Goal: Navigation & Orientation: Find specific page/section

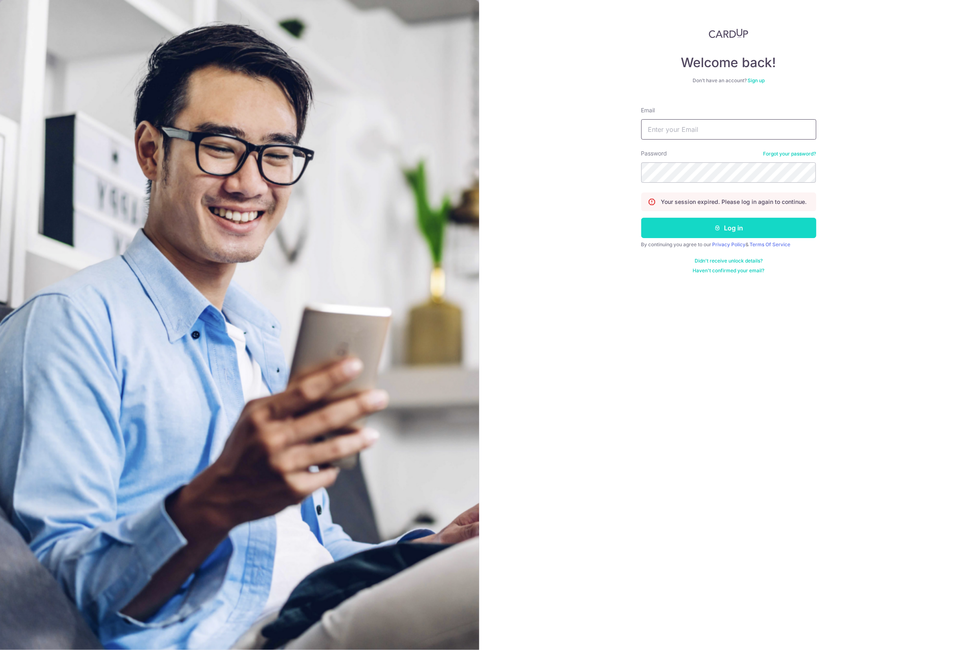
type input "[EMAIL_ADDRESS][DOMAIN_NAME]"
click at [725, 224] on button "Log in" at bounding box center [728, 228] width 175 height 20
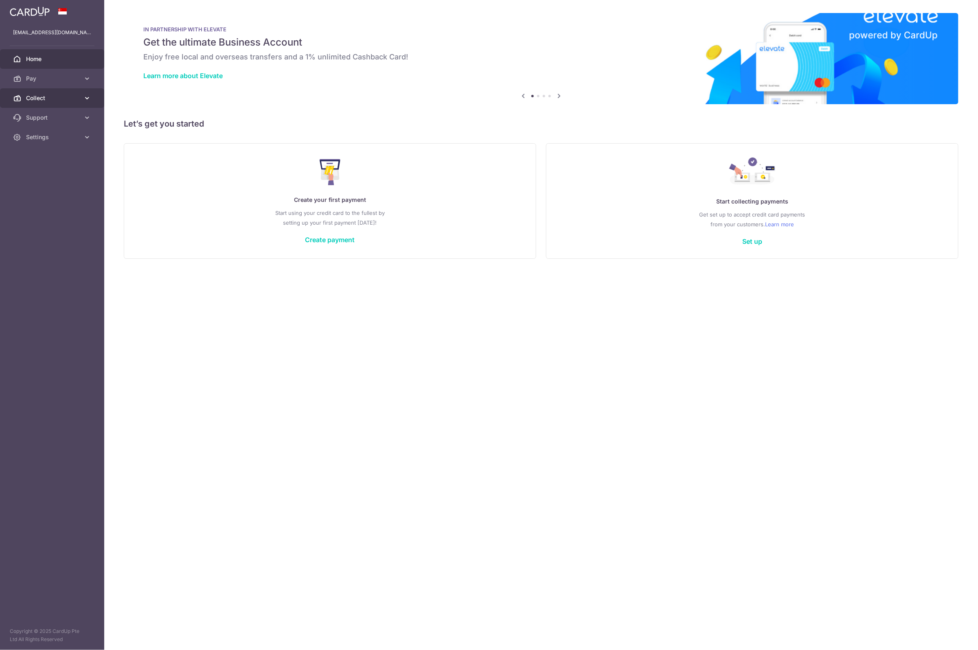
click at [36, 94] on span "Collect" at bounding box center [53, 98] width 54 height 8
click at [47, 123] on link "Dashboard" at bounding box center [52, 118] width 104 height 20
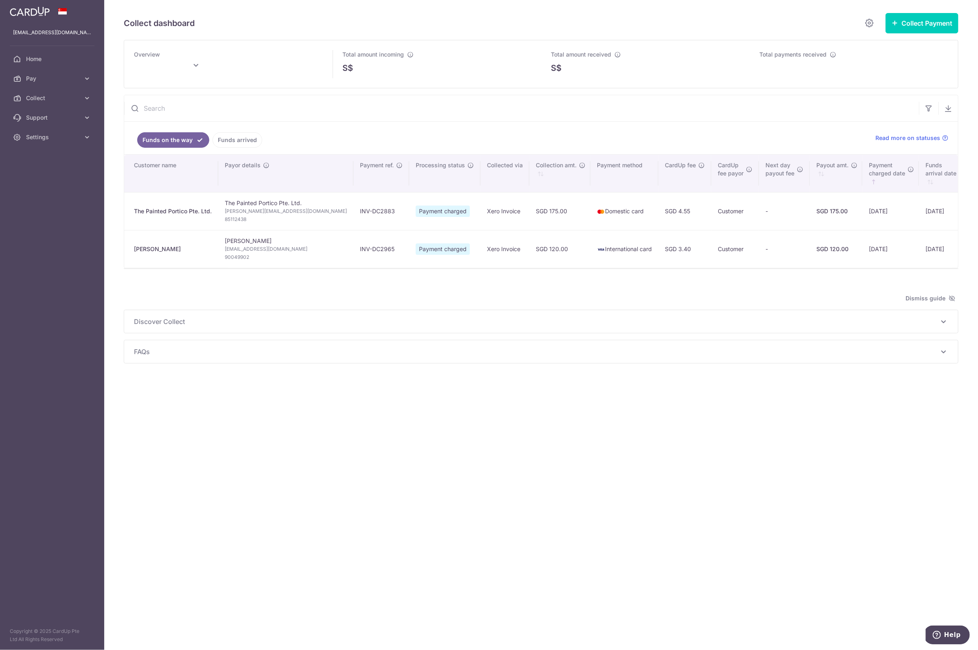
type input "October 2025"
click at [39, 63] on link "Home" at bounding box center [52, 59] width 104 height 20
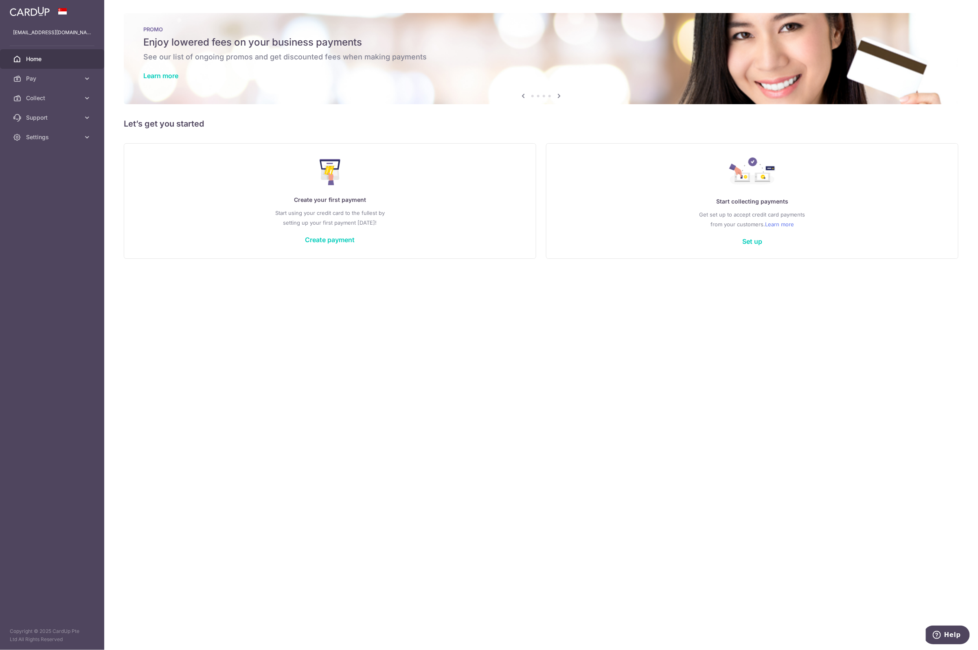
click at [45, 55] on span "Home" at bounding box center [53, 59] width 54 height 8
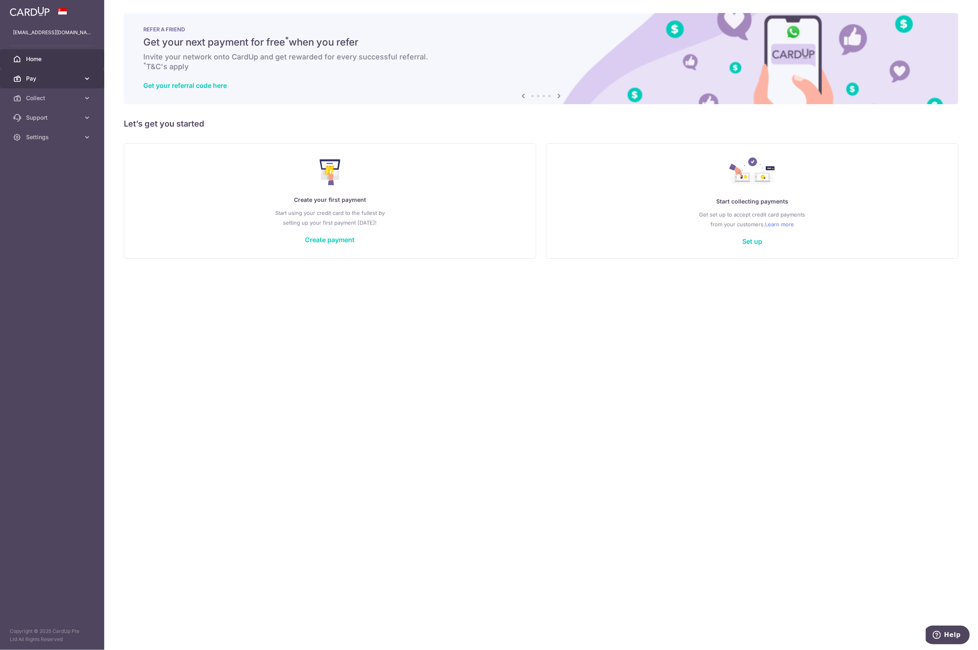
click at [55, 80] on span "Pay" at bounding box center [53, 79] width 54 height 8
click at [45, 54] on link "Home" at bounding box center [52, 59] width 104 height 20
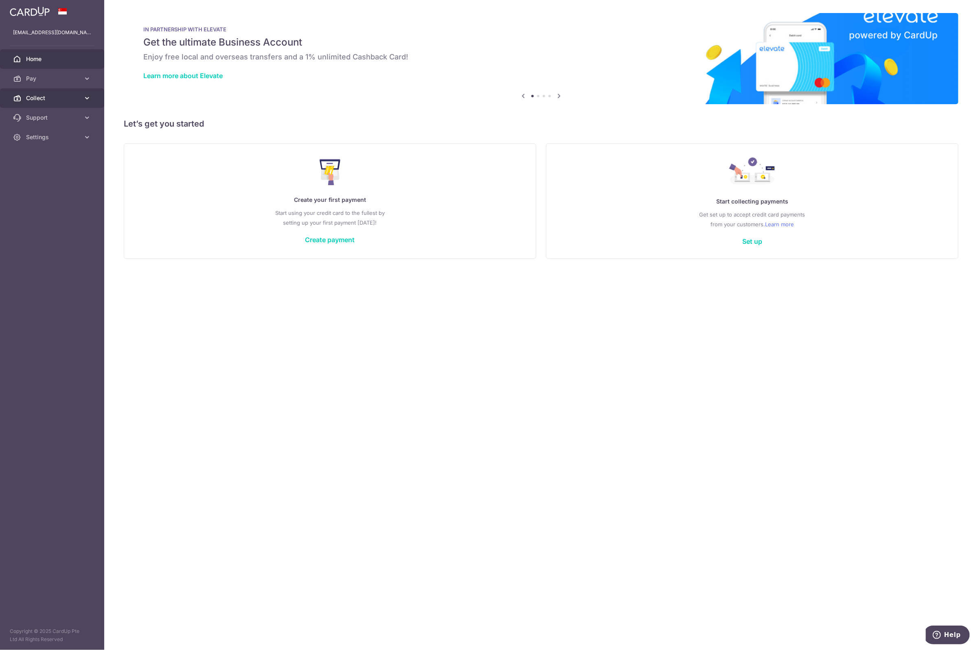
click at [40, 96] on span "Collect" at bounding box center [53, 98] width 54 height 8
click at [36, 116] on span "Dashboard" at bounding box center [53, 118] width 54 height 8
